Goal: Check status: Check status

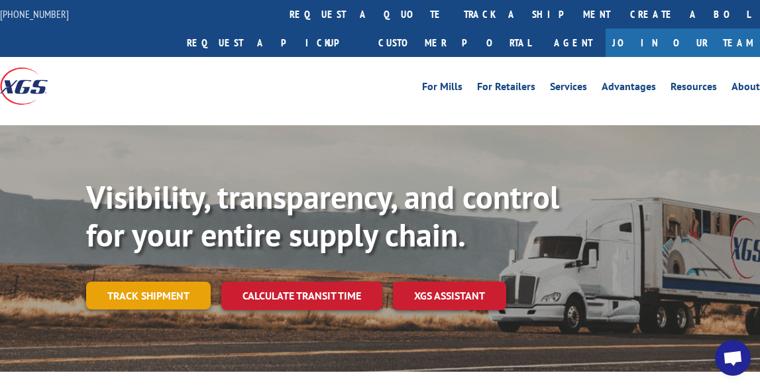
click at [181, 281] on link "Track shipment" at bounding box center [148, 295] width 124 height 28
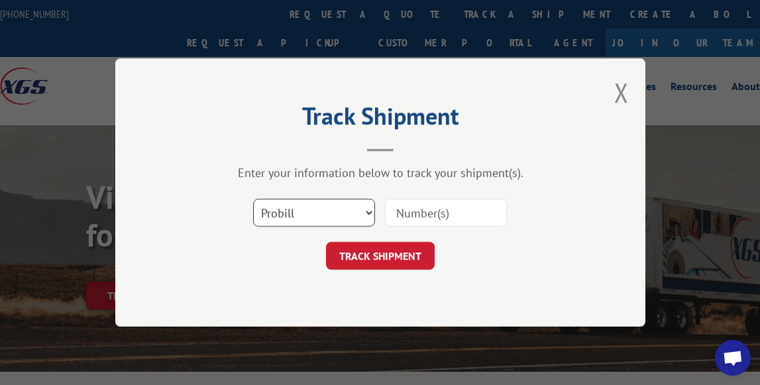
select select "po"
click at [415, 214] on input at bounding box center [446, 213] width 122 height 28
paste input "2549659"
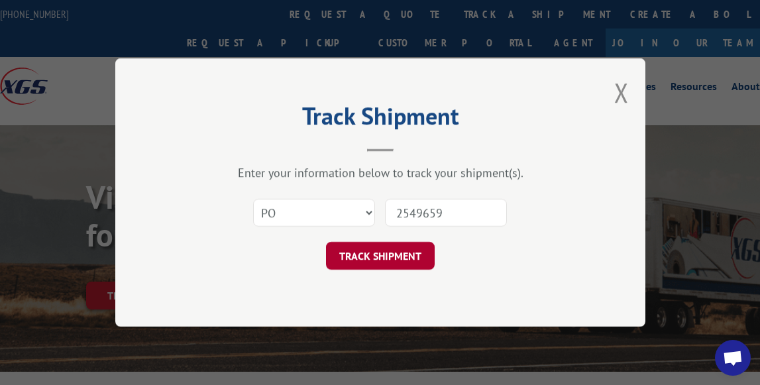
type input "2549659"
click at [384, 259] on button "TRACK SHIPMENT" at bounding box center [380, 256] width 109 height 28
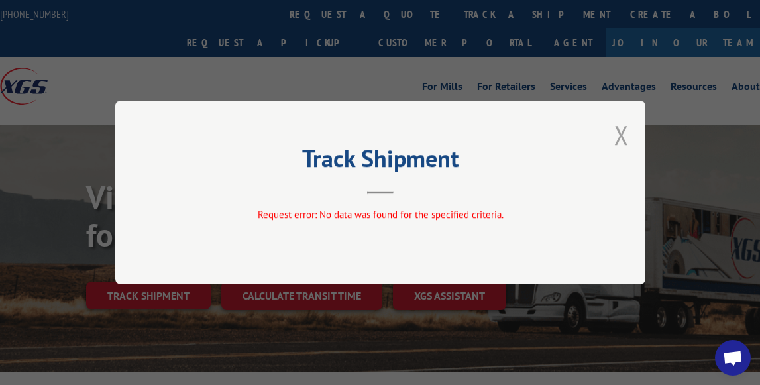
click at [615, 133] on button "Close modal" at bounding box center [621, 134] width 15 height 35
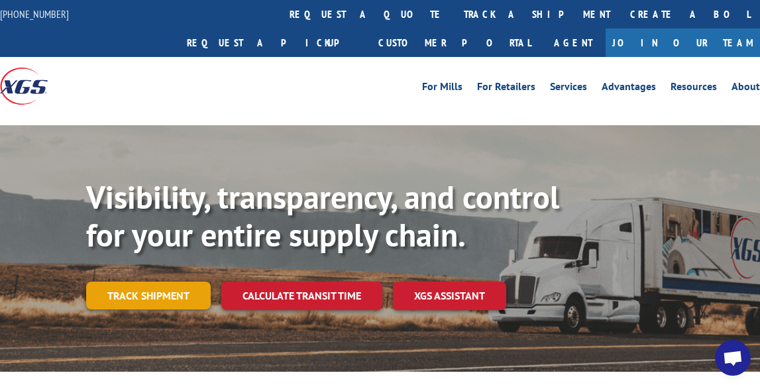
click at [168, 281] on link "Track shipment" at bounding box center [148, 295] width 124 height 28
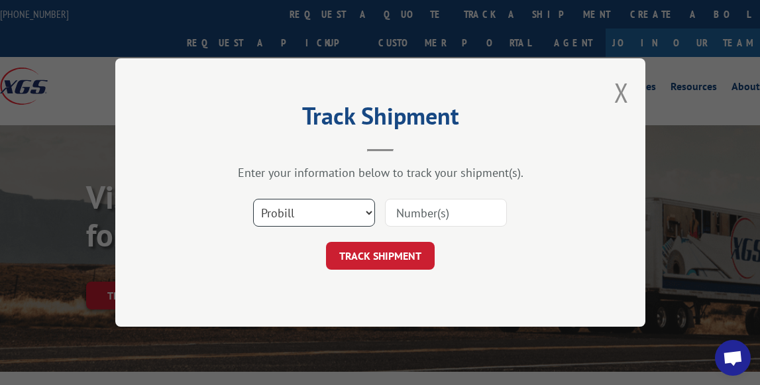
select select "bol"
click at [415, 218] on input at bounding box center [446, 213] width 122 height 28
paste input "2549659"
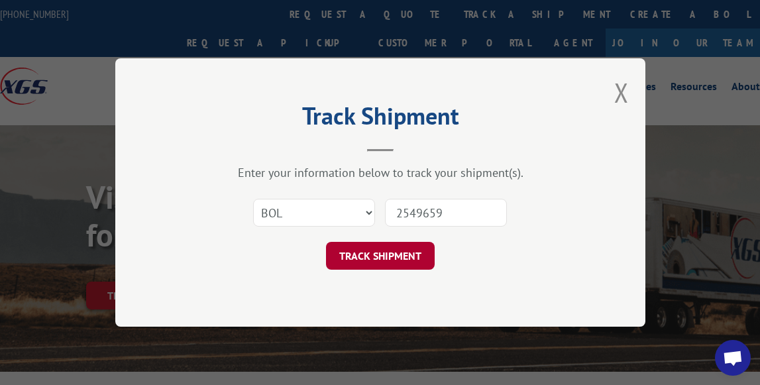
type input "2549659"
click at [358, 256] on button "TRACK SHIPMENT" at bounding box center [380, 256] width 109 height 28
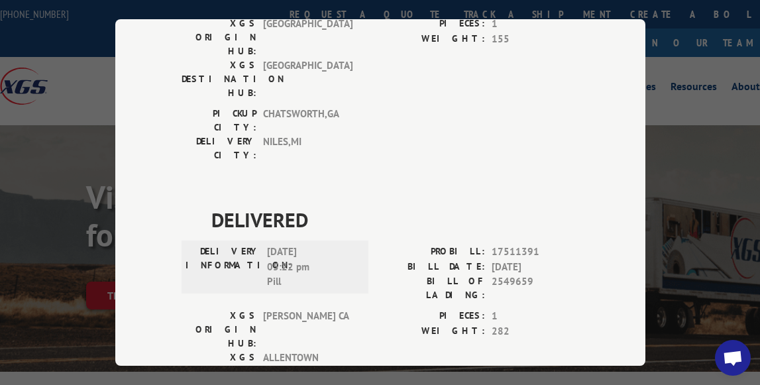
click at [683, 77] on div "Track Shipment DELIVERED DELIVERY INFORMATION: [DATE] 04:30 pm [PERSON_NAME]: 1…" at bounding box center [380, 192] width 760 height 385
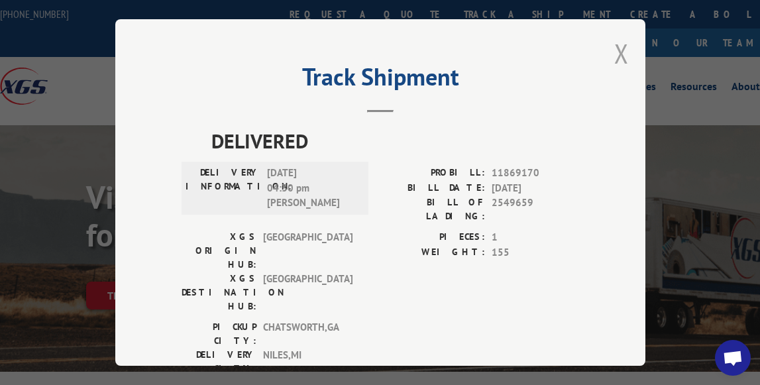
click at [618, 50] on button "Close modal" at bounding box center [621, 53] width 15 height 35
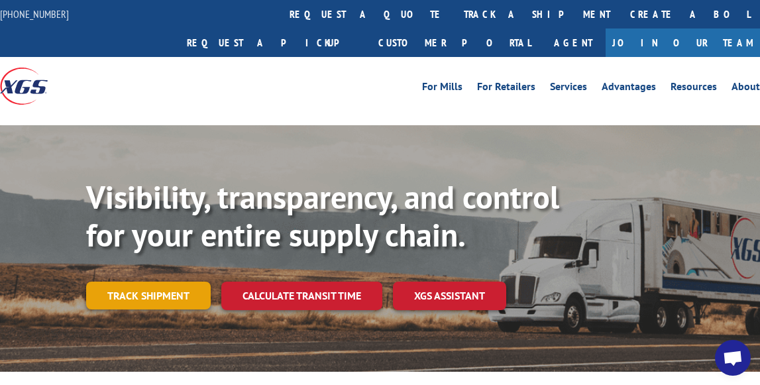
click at [173, 281] on link "Track shipment" at bounding box center [148, 295] width 124 height 28
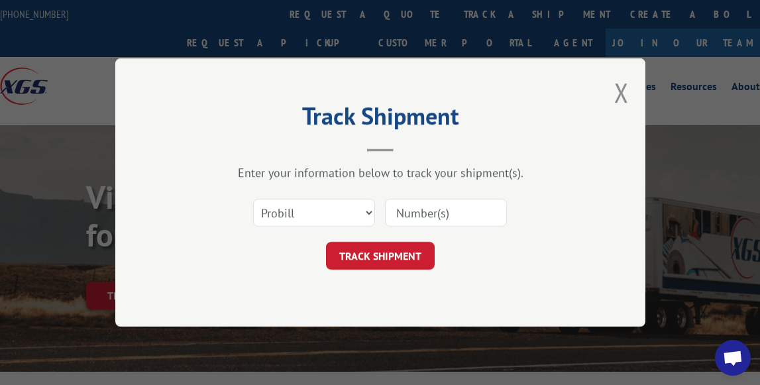
click at [419, 212] on input at bounding box center [446, 213] width 122 height 28
paste input "2549659"
type input "2549659"
click at [367, 259] on button "TRACK SHIPMENT" at bounding box center [380, 256] width 109 height 28
